Goal: Transaction & Acquisition: Purchase product/service

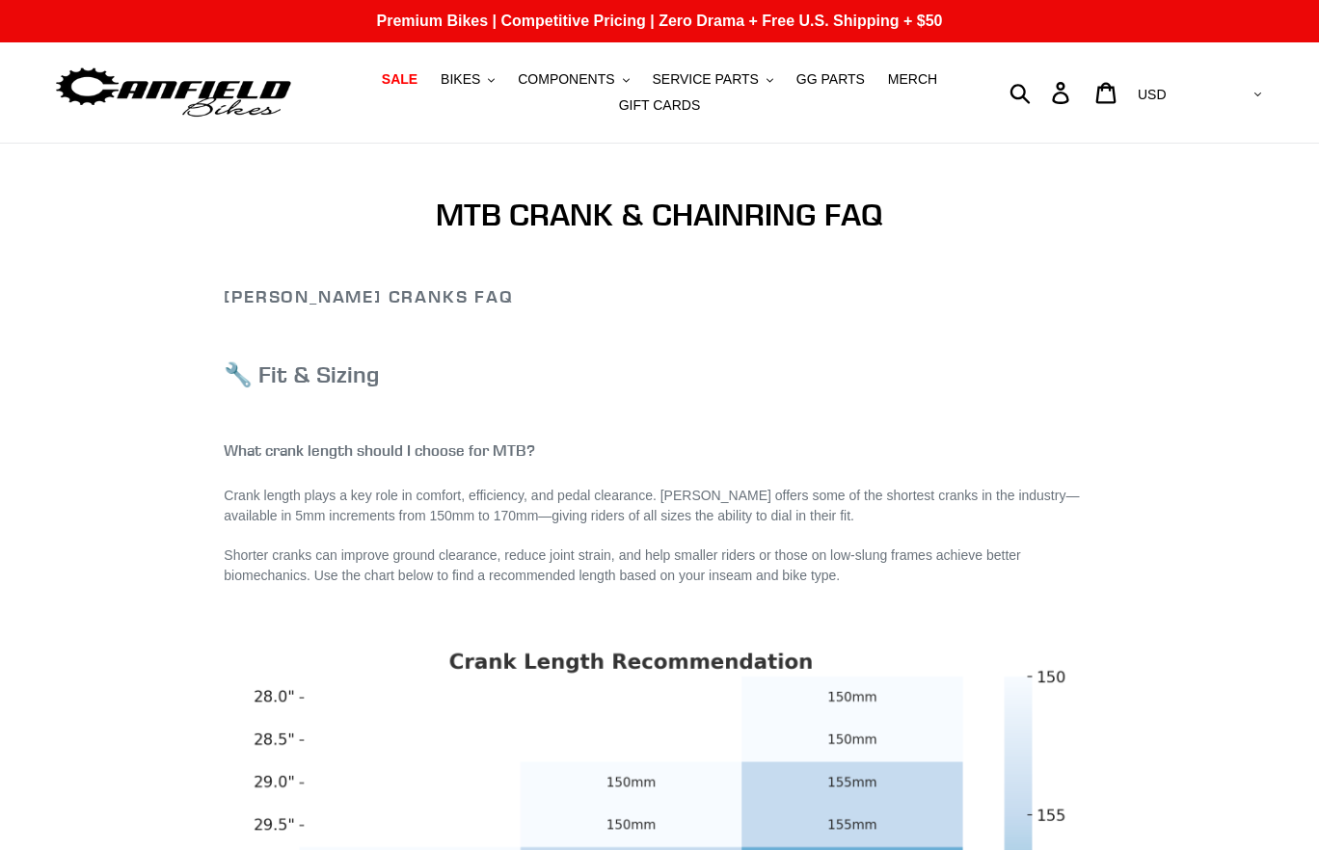
scroll to position [59, 0]
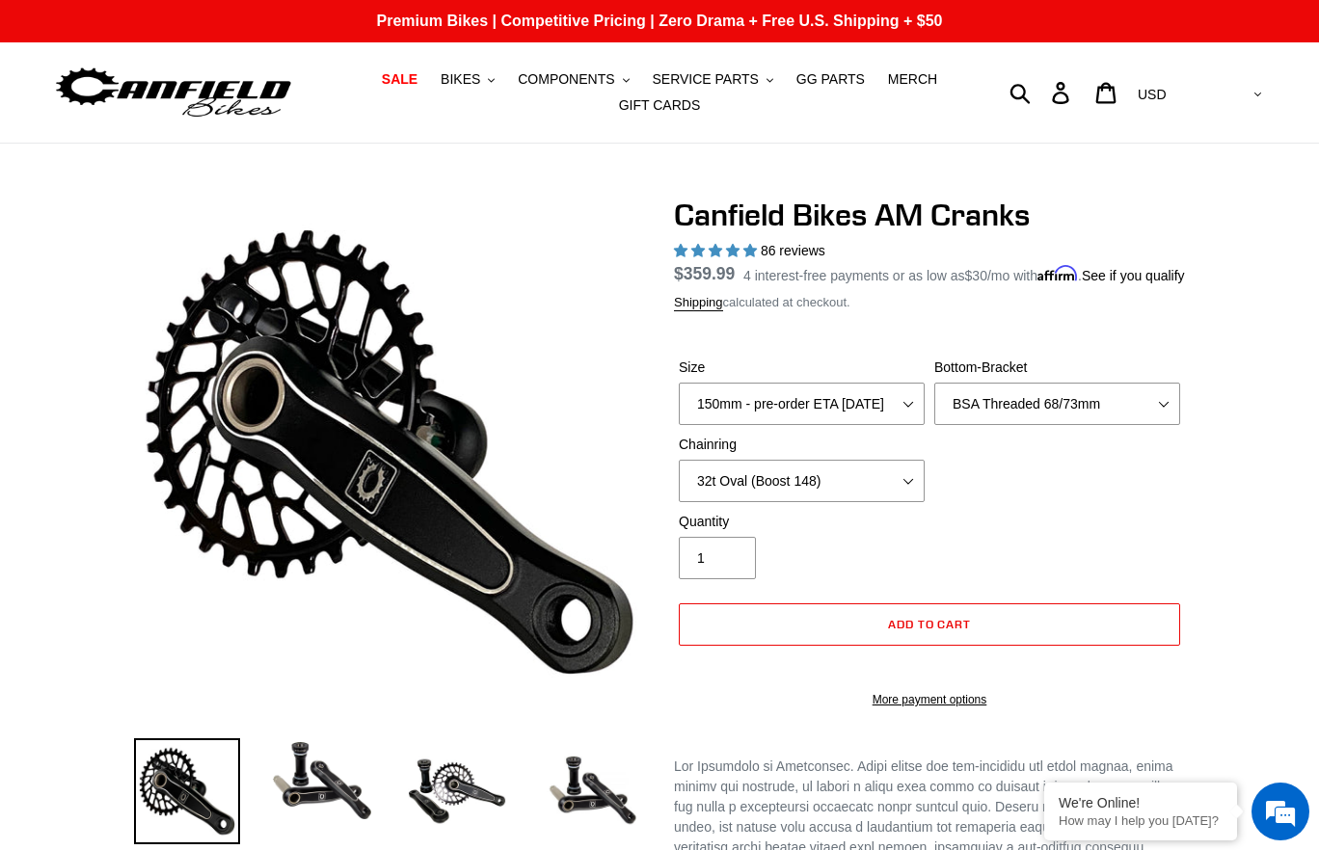
select select "highest-rating"
select select "None"
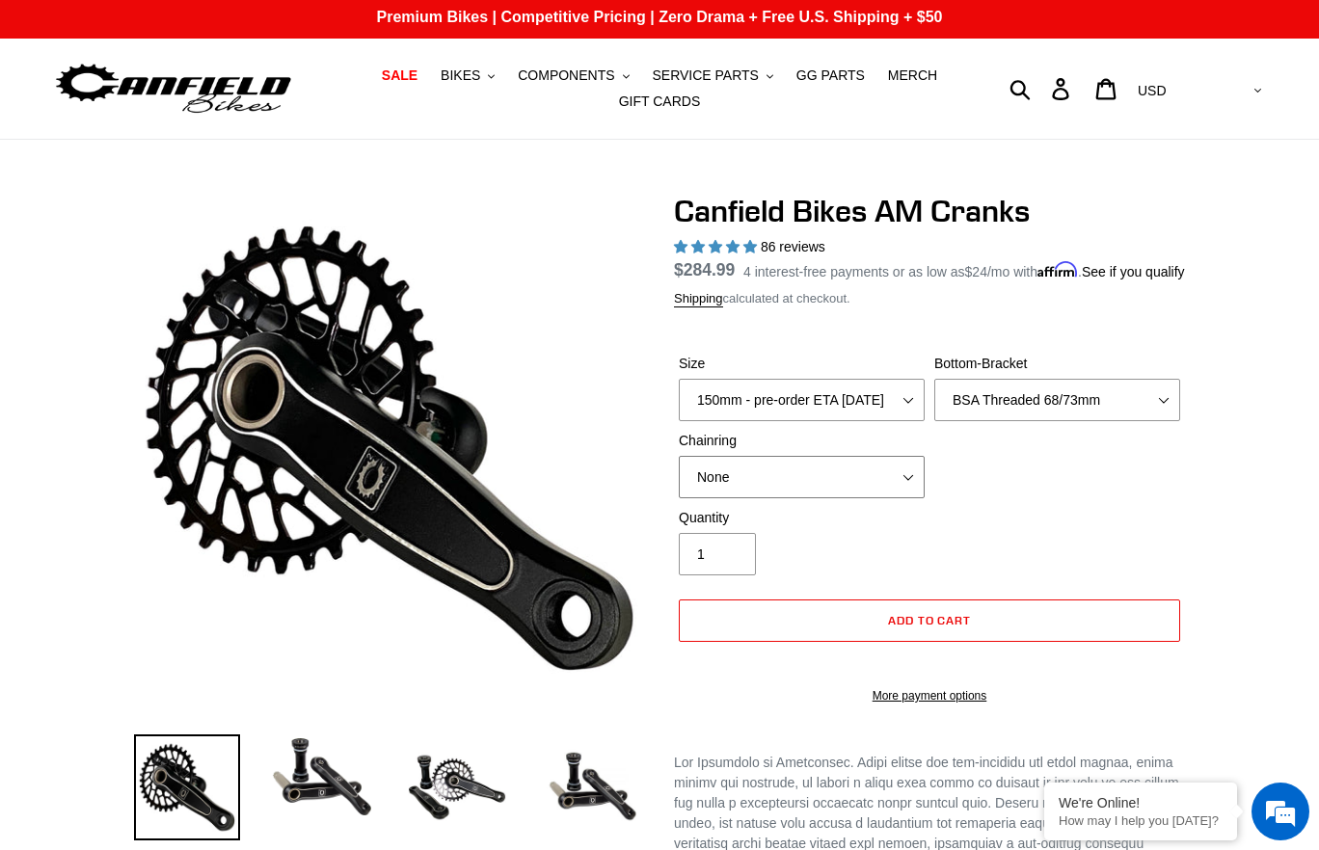
scroll to position [8, 0]
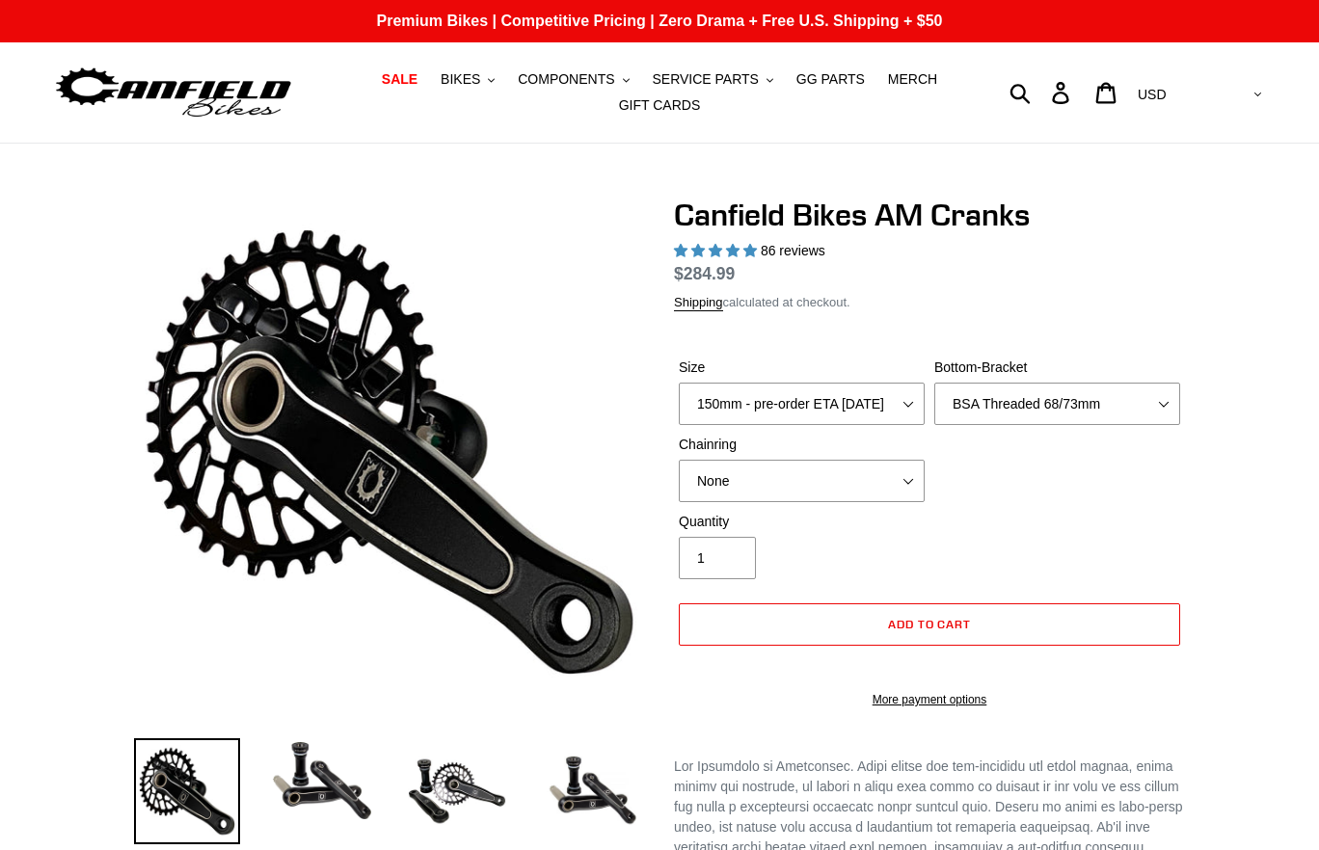
select select "highest-rating"
